Goal: Task Accomplishment & Management: Use online tool/utility

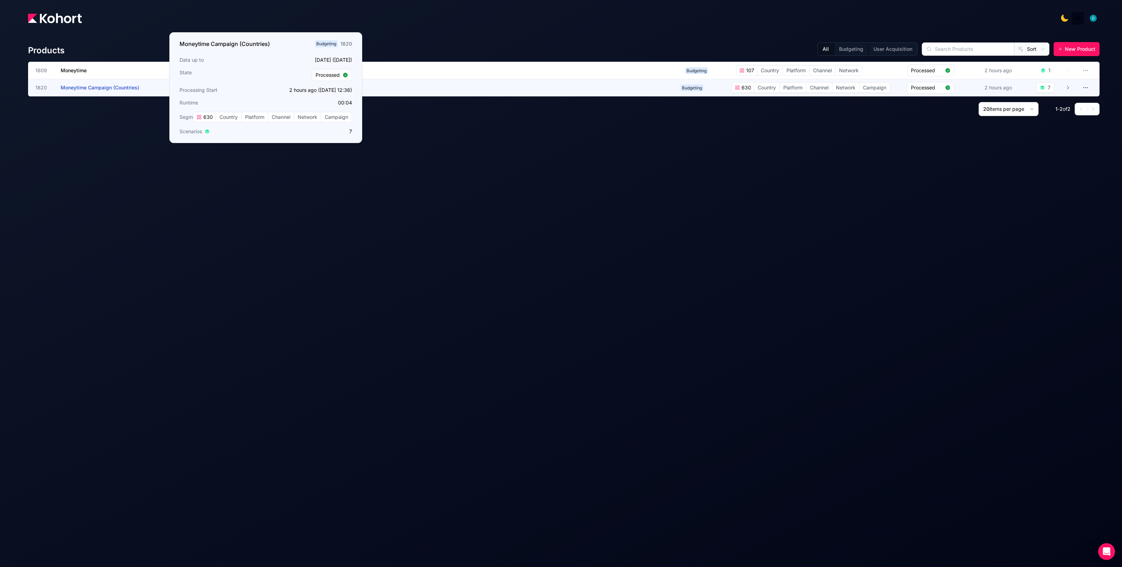
click at [118, 87] on span "Moneytime Campaign (Countries)" at bounding box center [100, 88] width 79 height 6
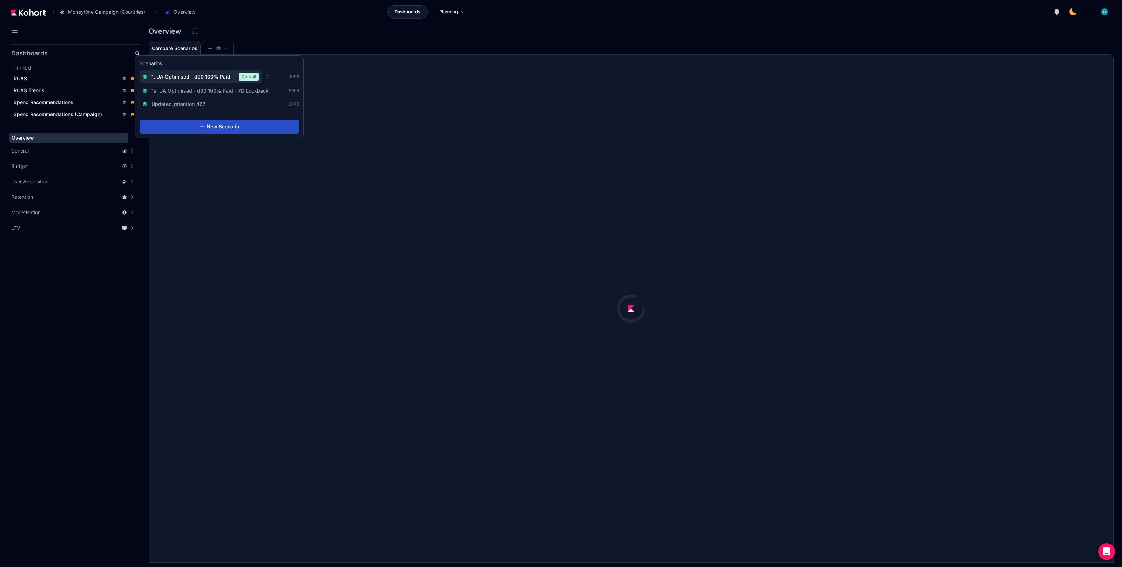
click at [217, 75] on span "1. UA Optimised - d90 100% Paid" at bounding box center [191, 76] width 79 height 7
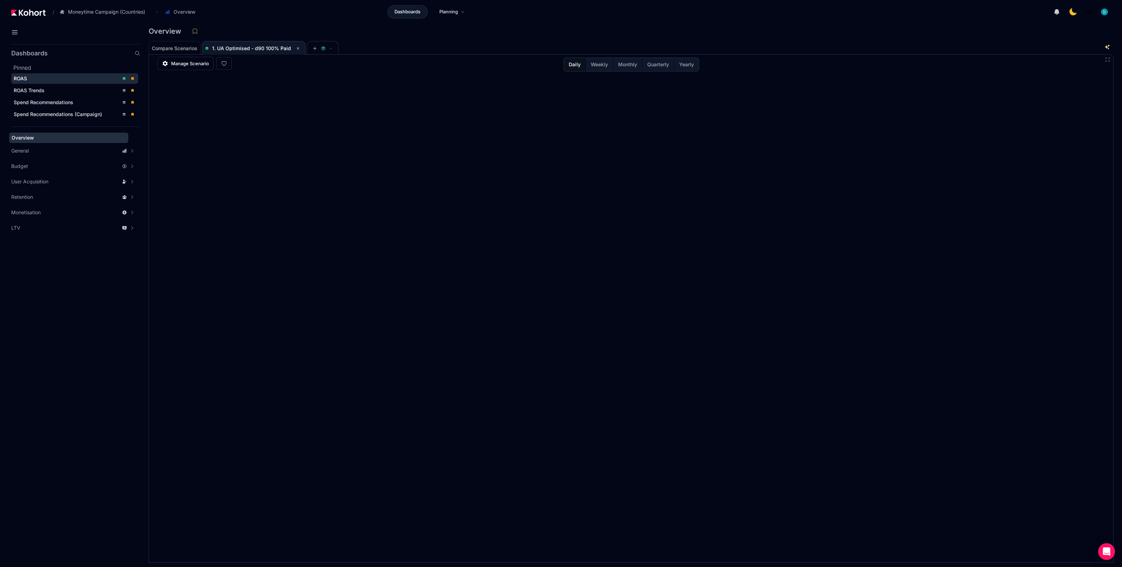
click at [71, 81] on div "ROAS" at bounding box center [66, 78] width 105 height 7
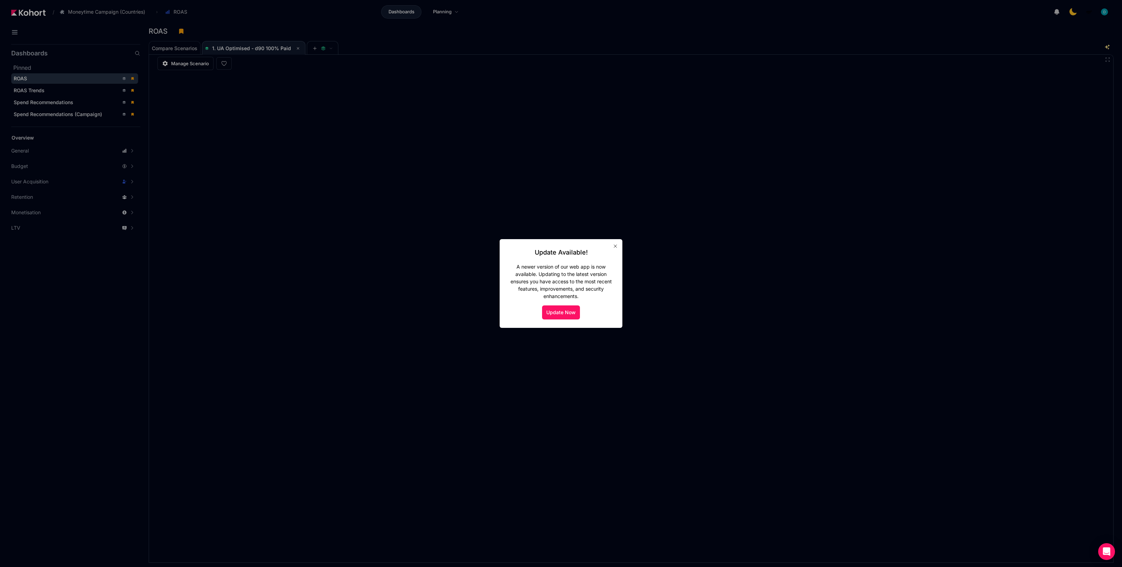
click at [617, 245] on icon "button" at bounding box center [615, 246] width 3 height 3
